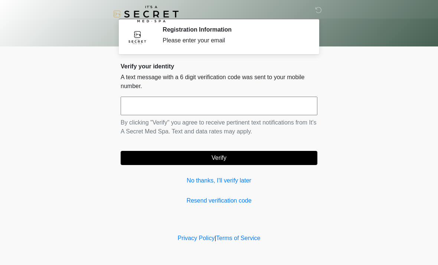
click at [266, 111] on input "text" at bounding box center [219, 106] width 197 height 19
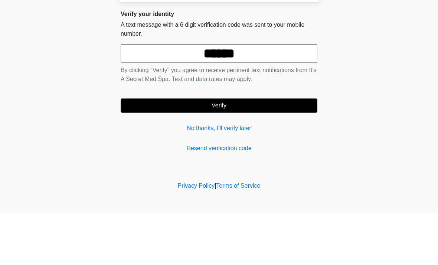
click at [280, 151] on button "Verify" at bounding box center [219, 158] width 197 height 14
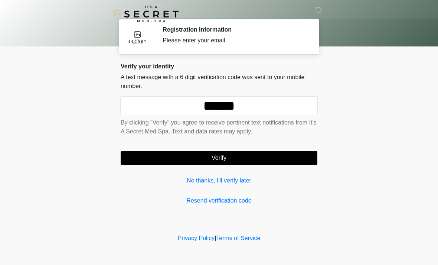
click at [269, 113] on input "******" at bounding box center [219, 106] width 197 height 19
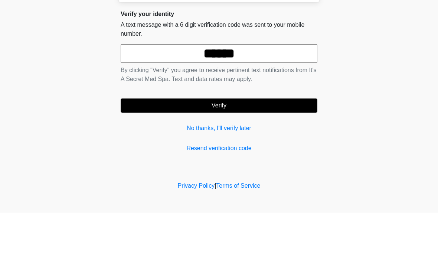
type input "******"
click at [283, 151] on button "Verify" at bounding box center [219, 158] width 197 height 14
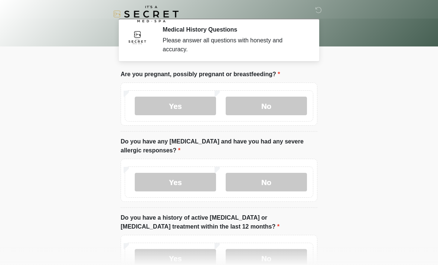
click at [292, 108] on label "No" at bounding box center [266, 106] width 81 height 19
click at [185, 183] on label "Yes" at bounding box center [175, 182] width 81 height 19
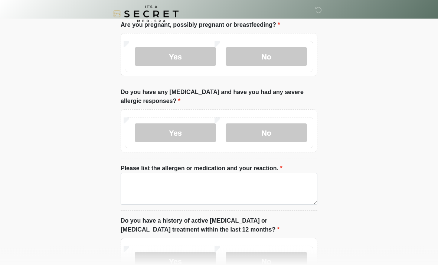
scroll to position [54, 0]
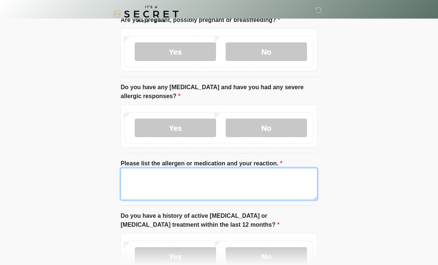
click at [279, 184] on textarea "Please list the allergen or medication and your reaction." at bounding box center [219, 184] width 197 height 32
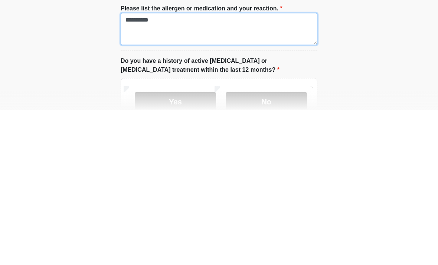
type textarea "**********"
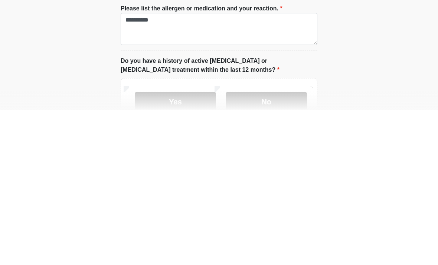
click at [280, 247] on label "No" at bounding box center [266, 256] width 81 height 19
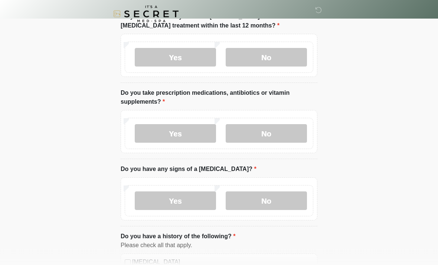
scroll to position [254, 0]
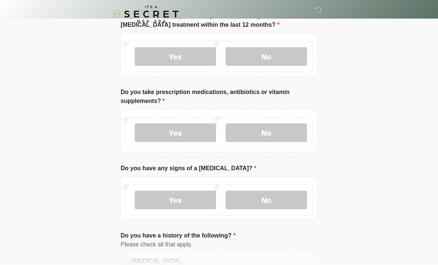
click at [280, 137] on label "No" at bounding box center [266, 132] width 81 height 19
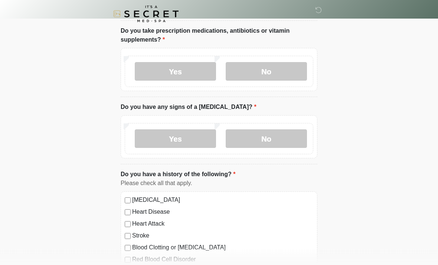
scroll to position [317, 0]
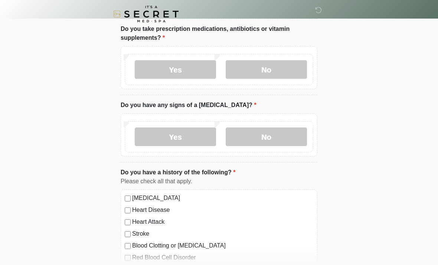
click at [294, 140] on label "No" at bounding box center [266, 136] width 81 height 19
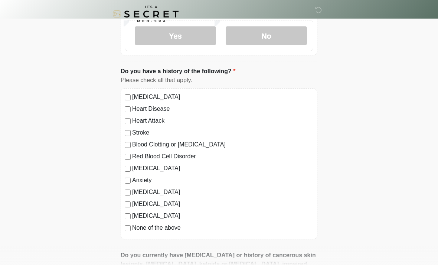
scroll to position [419, 0]
click at [122, 232] on div "High Blood Pressure Heart Disease Heart Attack Stroke Blood Clotting or Bleedin…" at bounding box center [219, 163] width 197 height 151
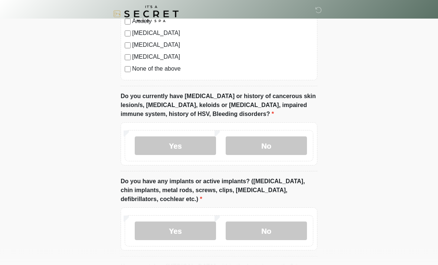
scroll to position [577, 0]
click at [290, 146] on label "No" at bounding box center [266, 145] width 81 height 19
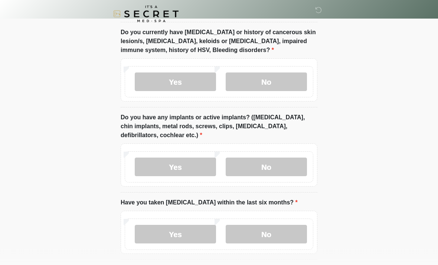
scroll to position [641, 0]
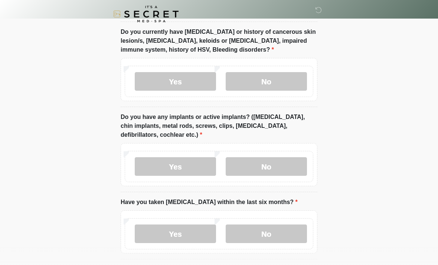
click at [290, 165] on label "No" at bounding box center [266, 166] width 81 height 19
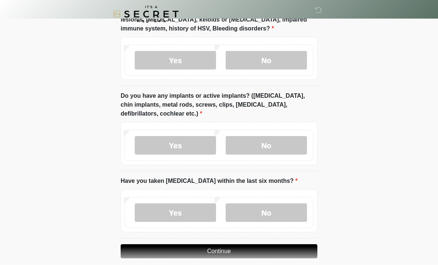
scroll to position [670, 0]
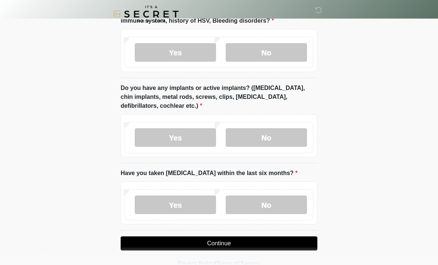
click at [287, 207] on label "No" at bounding box center [266, 204] width 81 height 19
click at [278, 243] on button "Continue" at bounding box center [219, 243] width 197 height 14
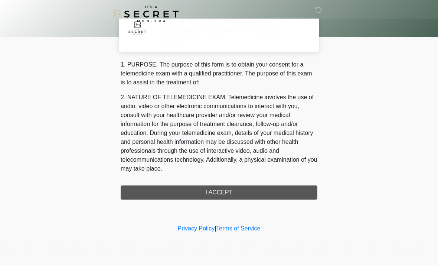
scroll to position [0, 0]
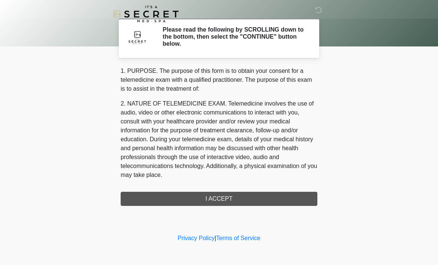
click at [286, 198] on div "1. PURPOSE. The purpose of this form is to obtain your consent for a telemedici…" at bounding box center [219, 135] width 197 height 139
click at [241, 202] on div "1. PURPOSE. The purpose of this form is to obtain your consent for a telemedici…" at bounding box center [219, 135] width 197 height 139
click at [246, 197] on div "1. PURPOSE. The purpose of this form is to obtain your consent for a telemedici…" at bounding box center [219, 135] width 197 height 139
click at [213, 202] on div "1. PURPOSE. The purpose of this form is to obtain your consent for a telemedici…" at bounding box center [219, 135] width 197 height 139
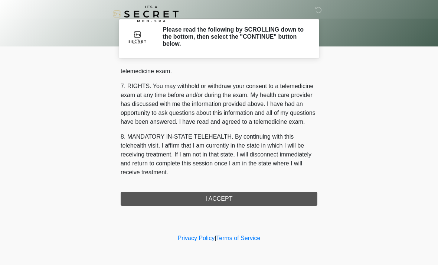
scroll to position [314, 0]
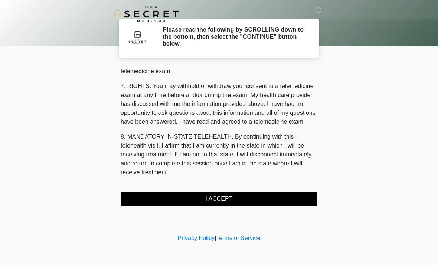
click at [238, 197] on button "I ACCEPT" at bounding box center [219, 199] width 197 height 14
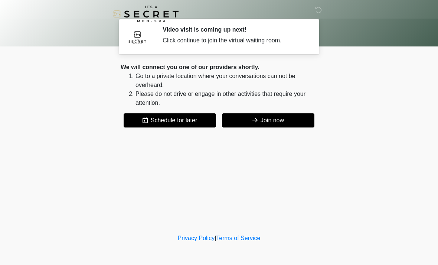
click at [288, 118] on button "Join now" at bounding box center [268, 120] width 92 height 14
